Goal: Browse casually

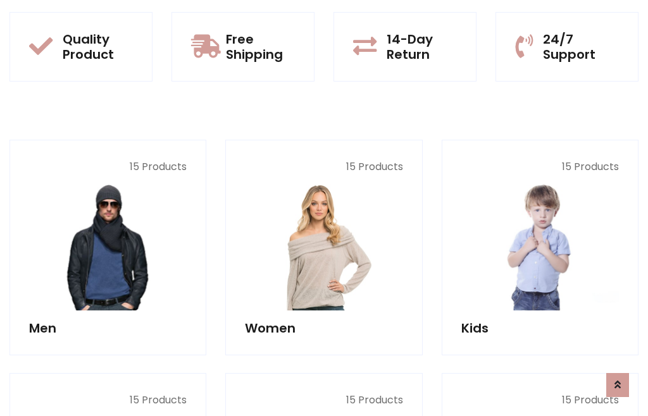
scroll to position [1030, 0]
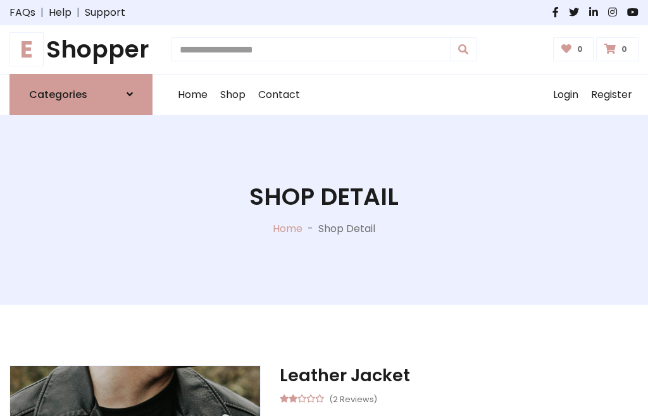
click at [81, 49] on h1 "E Shopper" at bounding box center [80, 49] width 143 height 28
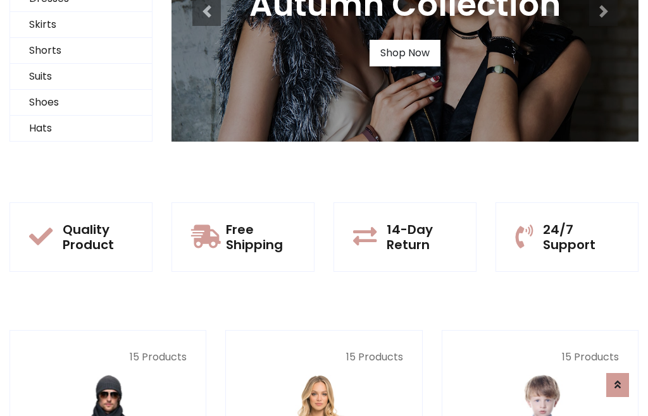
scroll to position [122, 0]
